Goal: Find specific page/section: Find specific page/section

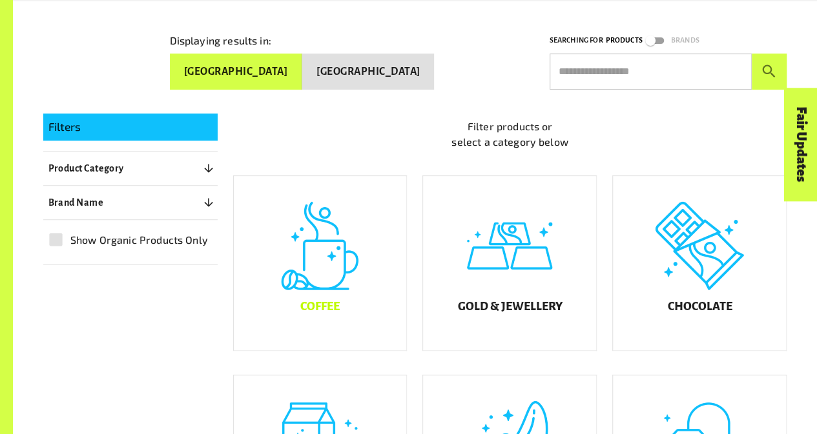
scroll to position [201, 0]
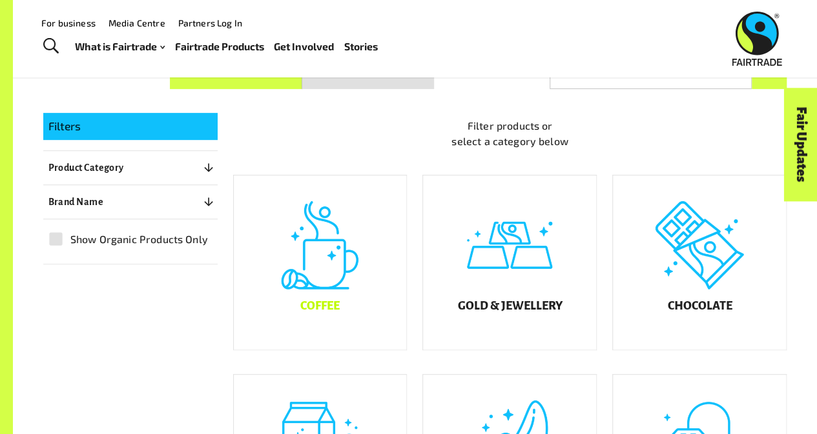
click at [347, 292] on div "Coffee" at bounding box center [320, 263] width 173 height 174
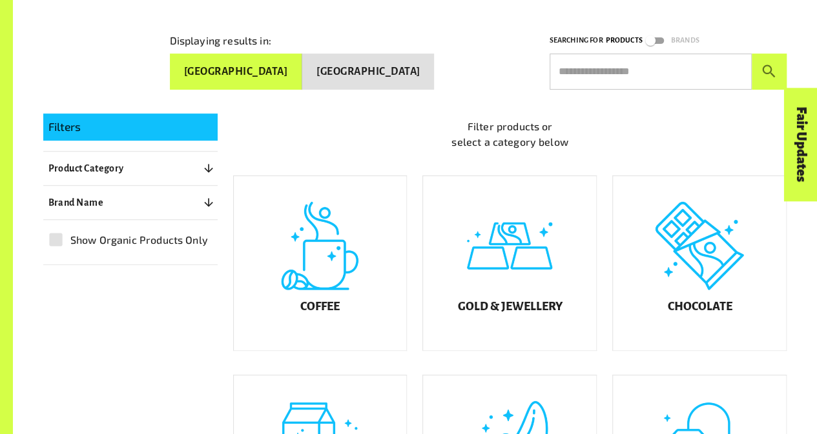
scroll to position [201, 0]
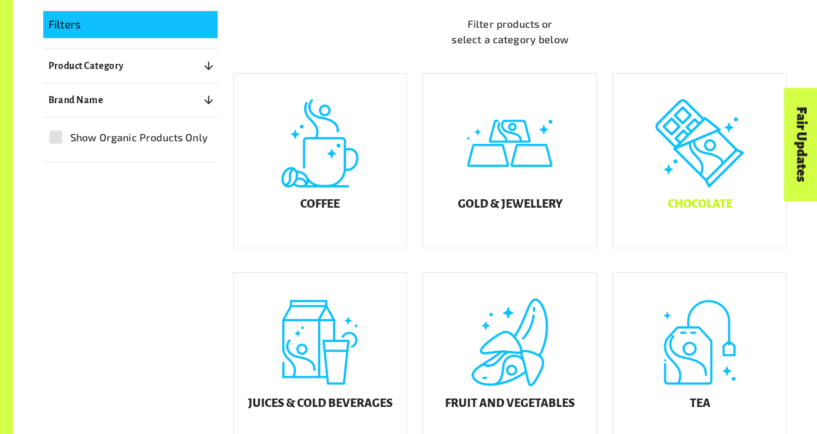
click at [695, 150] on div "Chocolate" at bounding box center [699, 161] width 173 height 174
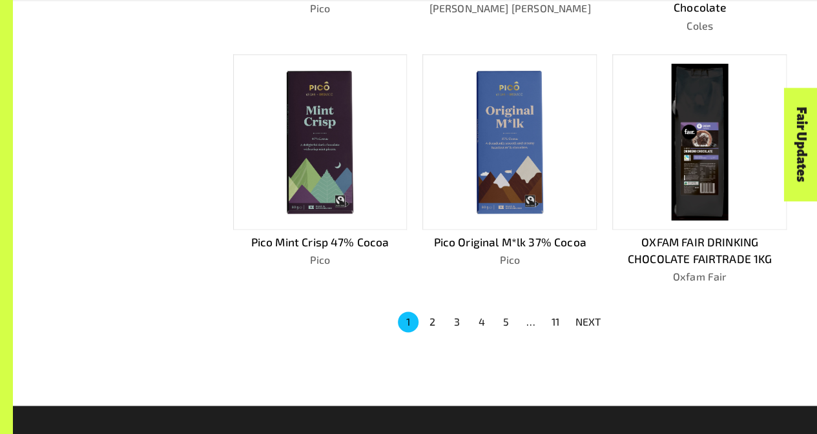
scroll to position [797, 0]
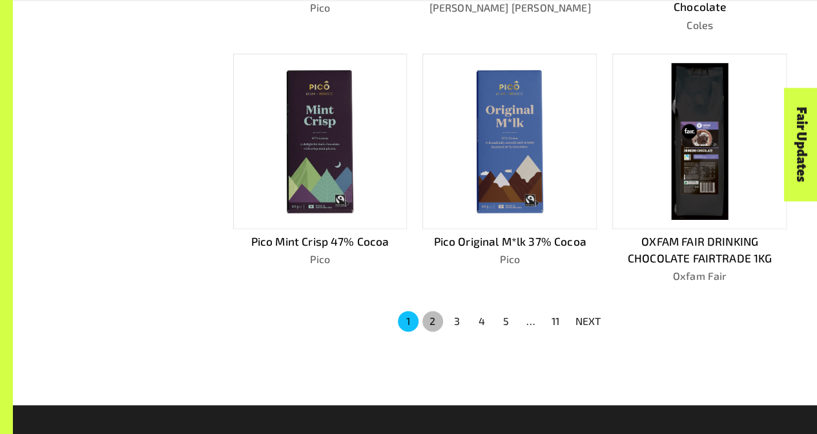
click at [433, 321] on button "2" at bounding box center [432, 321] width 21 height 21
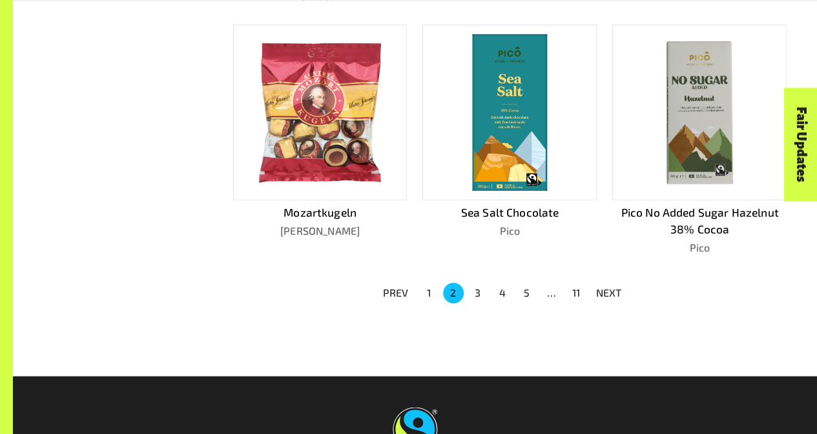
scroll to position [902, 0]
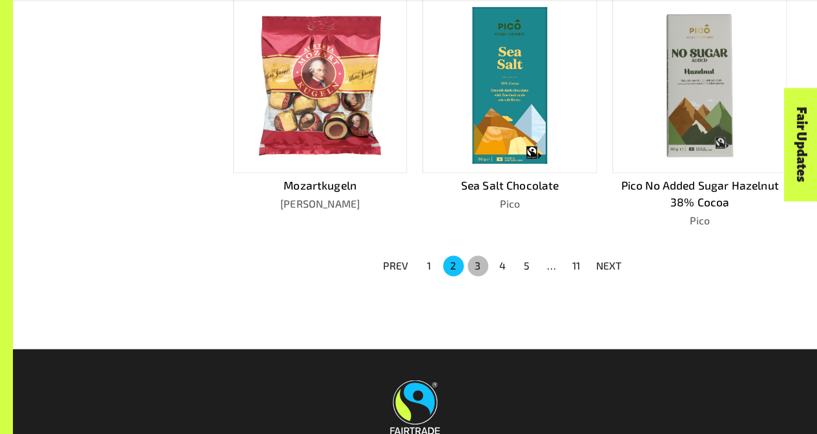
click at [475, 267] on button "3" at bounding box center [477, 266] width 21 height 21
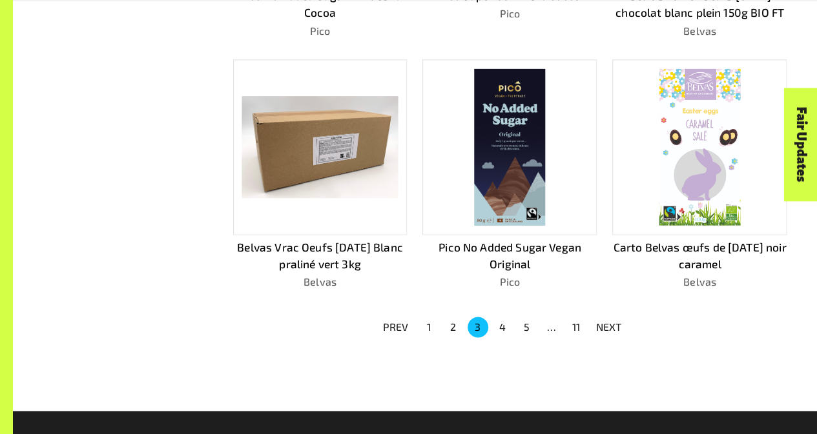
scroll to position [811, 0]
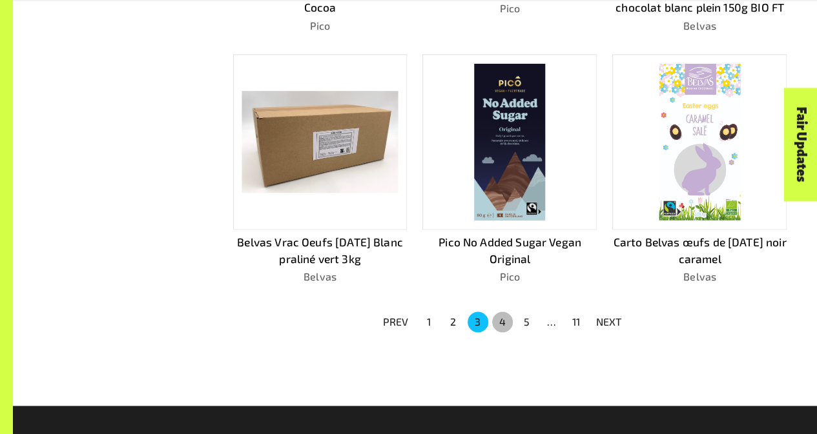
click at [499, 325] on button "4" at bounding box center [502, 322] width 21 height 21
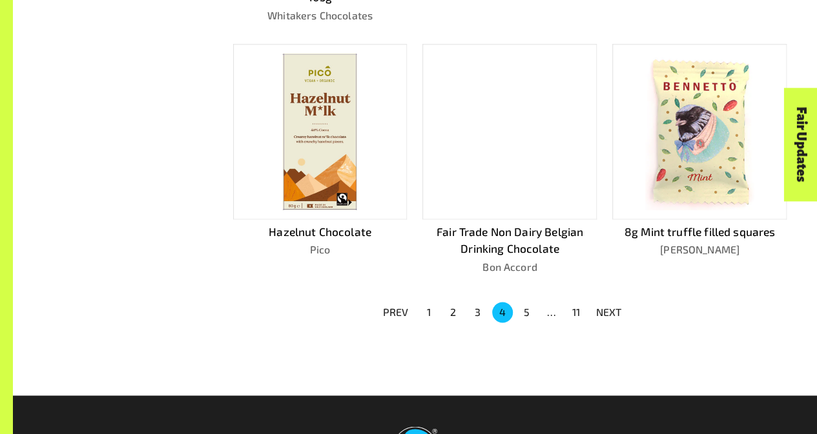
scroll to position [840, 0]
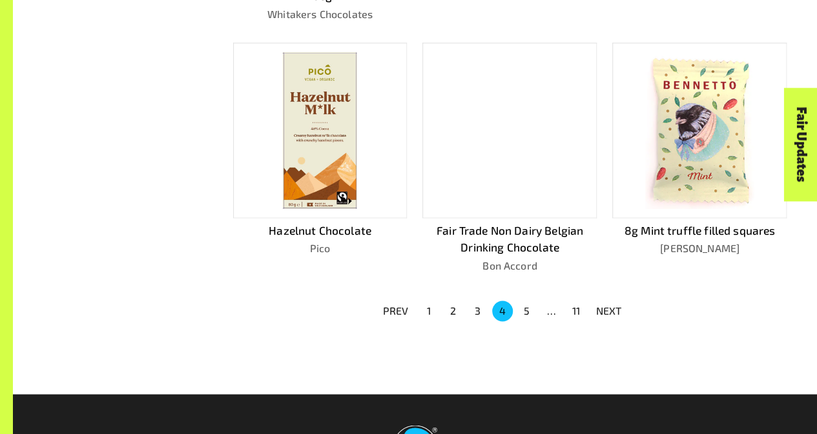
click at [529, 301] on button "5" at bounding box center [526, 311] width 21 height 21
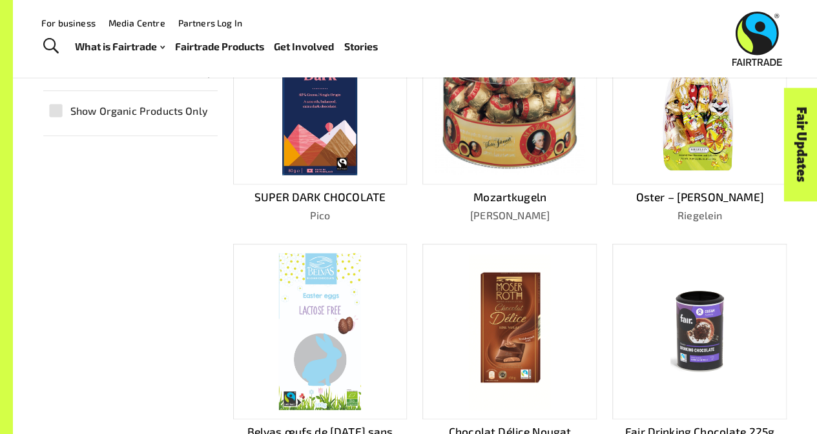
scroll to position [323, 0]
